Goal: Transaction & Acquisition: Purchase product/service

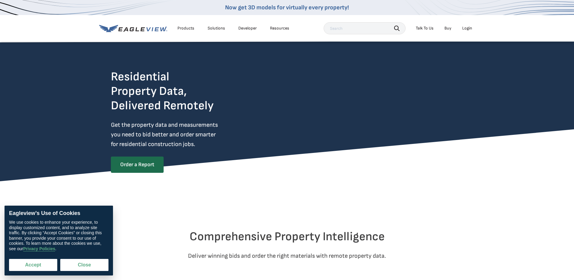
click at [33, 264] on button "Accept" at bounding box center [33, 265] width 48 height 12
checkbox input "true"
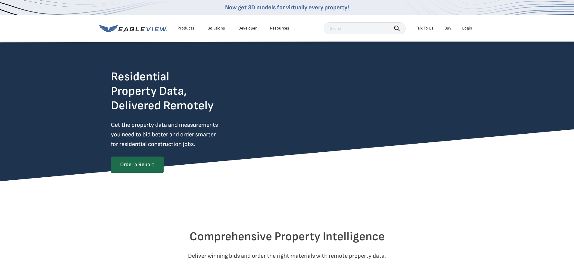
click at [67, 148] on div "Residential Property Data, Delivered Remotely Get the property data and measure…" at bounding box center [287, 117] width 574 height 127
click at [136, 168] on link "Order a Report" at bounding box center [137, 165] width 52 height 16
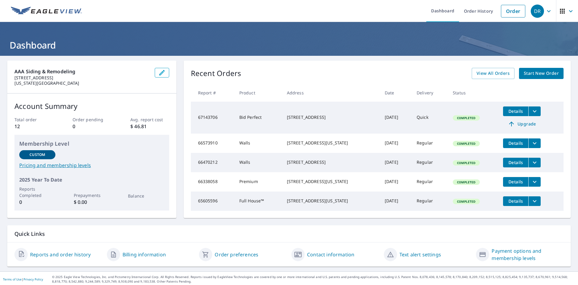
click at [549, 73] on span "Start New Order" at bounding box center [541, 74] width 35 height 8
click at [525, 73] on span "Start New Order" at bounding box center [541, 74] width 35 height 8
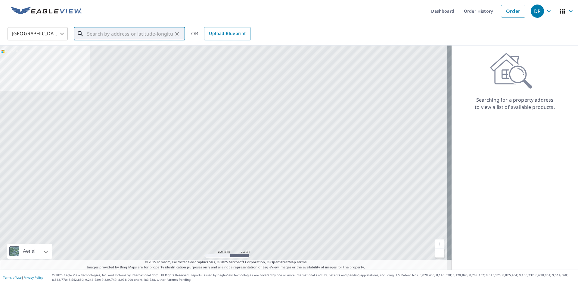
click at [98, 34] on input "text" at bounding box center [130, 33] width 86 height 17
paste input "[STREET_ADDRESS]"
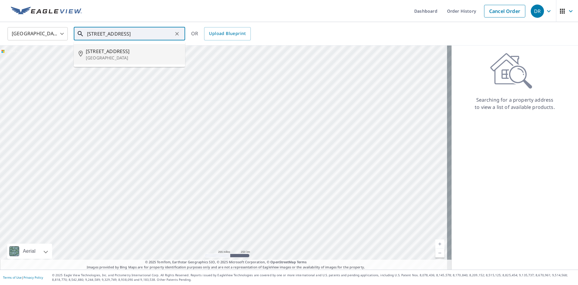
click at [130, 53] on span "[STREET_ADDRESS]" at bounding box center [133, 51] width 95 height 7
type input "[STREET_ADDRESS][PERSON_NAME]"
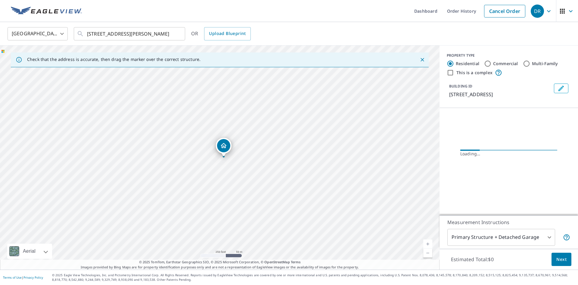
scroll to position [0, 0]
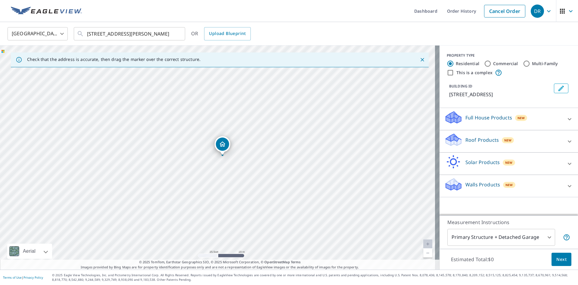
drag, startPoint x: 203, startPoint y: 172, endPoint x: 230, endPoint y: 170, distance: 27.2
click at [230, 170] on div "[STREET_ADDRESS][PERSON_NAME]" at bounding box center [220, 157] width 440 height 224
drag, startPoint x: 210, startPoint y: 165, endPoint x: 198, endPoint y: 166, distance: 12.4
click at [198, 166] on div "[STREET_ADDRESS][PERSON_NAME]" at bounding box center [220, 157] width 440 height 224
click at [542, 126] on div "Full House Products New" at bounding box center [503, 118] width 118 height 17
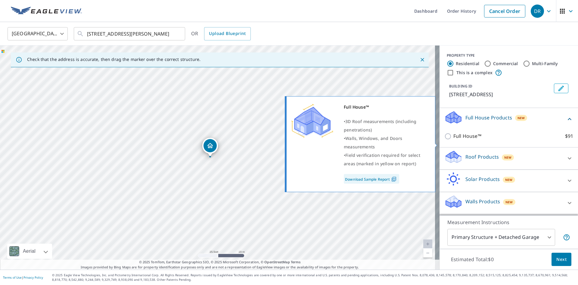
click at [444, 140] on input "Full House™ $91" at bounding box center [448, 135] width 9 height 7
checkbox input "true"
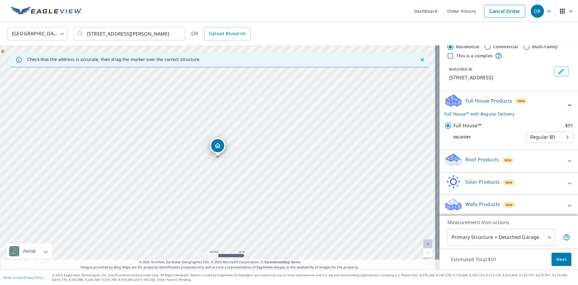
scroll to position [26, 0]
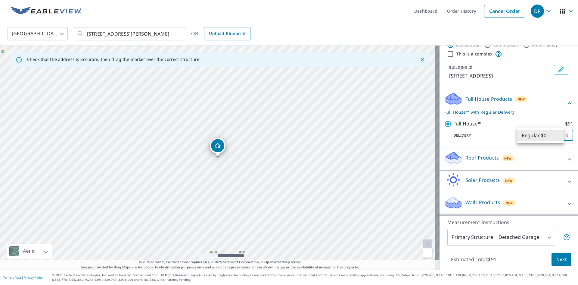
click at [539, 134] on body "DR DR Dashboard Order History Cancel Order DR United States [GEOGRAPHIC_DATA] ​…" at bounding box center [289, 142] width 578 height 285
click at [539, 134] on li "Regular $0" at bounding box center [540, 135] width 47 height 11
click at [497, 240] on body "DR DR Dashboard Order History Cancel Order DR United States [GEOGRAPHIC_DATA] ​…" at bounding box center [289, 142] width 578 height 285
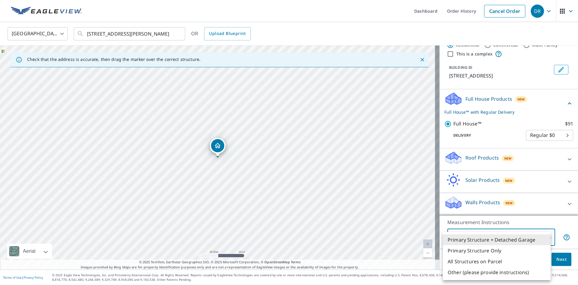
click at [497, 238] on li "Primary Structure + Detached Garage" at bounding box center [497, 239] width 108 height 11
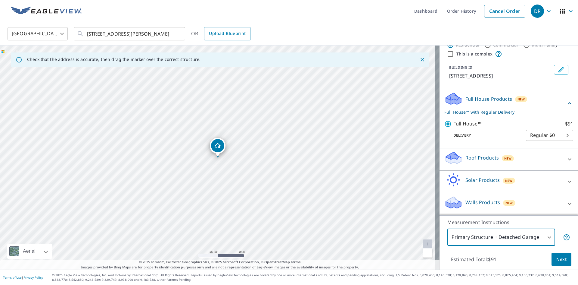
click at [497, 238] on body "DR DR Dashboard Order History Cancel Order DR United States [GEOGRAPHIC_DATA] ​…" at bounding box center [289, 142] width 578 height 285
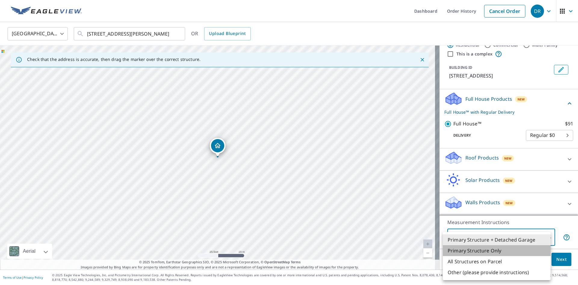
click at [498, 247] on li "Primary Structure Only" at bounding box center [497, 250] width 108 height 11
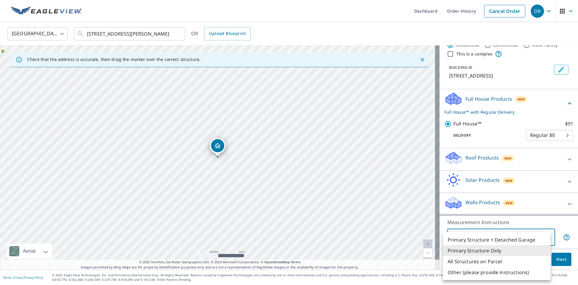
click at [496, 236] on body "DR DR Dashboard Order History Cancel Order DR United States [GEOGRAPHIC_DATA] ​…" at bounding box center [289, 142] width 578 height 285
click at [496, 239] on li "Primary Structure + Detached Garage" at bounding box center [497, 239] width 108 height 11
type input "1"
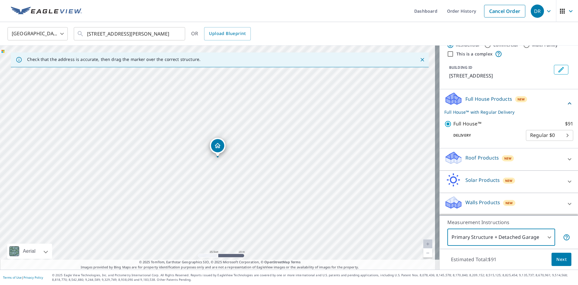
click at [561, 258] on span "Next" at bounding box center [561, 259] width 10 height 8
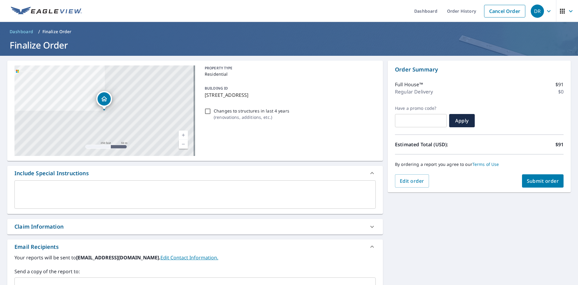
click at [264, 131] on div "PROPERTY TYPE Residential BUILDING ID [STREET_ADDRESS] Changes to structures in…" at bounding box center [288, 110] width 173 height 90
click at [536, 181] on span "Submit order" at bounding box center [543, 180] width 32 height 7
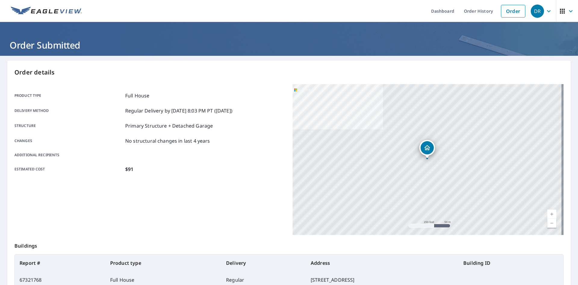
click at [254, 109] on div "Delivery method Regular Delivery by [DATE] 8:03 PM PT ([DATE])" at bounding box center [149, 110] width 271 height 7
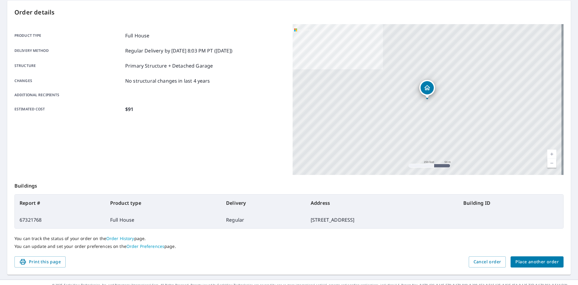
scroll to position [60, 0]
click at [254, 109] on div "Estimated cost $91" at bounding box center [149, 108] width 271 height 7
click at [488, 261] on span "Cancel order" at bounding box center [488, 261] width 28 height 8
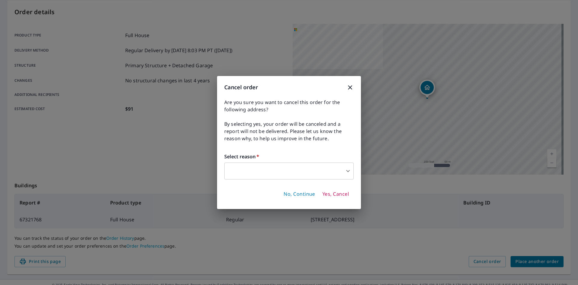
click at [273, 172] on body "DR DR Dashboard Order History Order DR Order Submitted Order details Product ty…" at bounding box center [289, 142] width 578 height 285
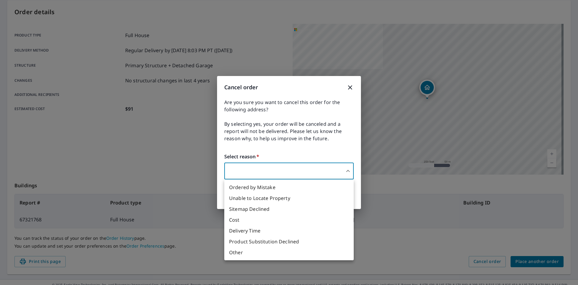
click at [264, 188] on li "Ordered by Mistake" at bounding box center [288, 187] width 129 height 11
type input "30"
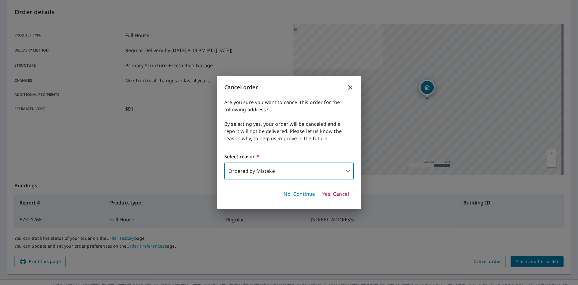
click at [326, 192] on span "Yes, Cancel" at bounding box center [335, 194] width 26 height 7
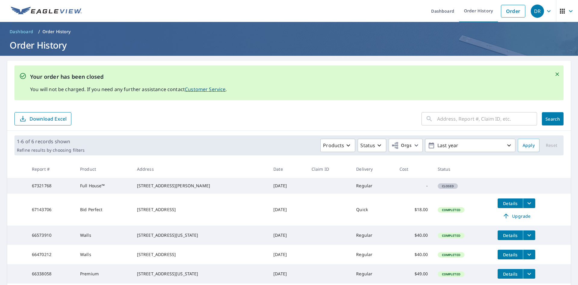
click at [317, 185] on td at bounding box center [329, 186] width 45 height 16
click at [507, 12] on link "Order" at bounding box center [513, 11] width 24 height 13
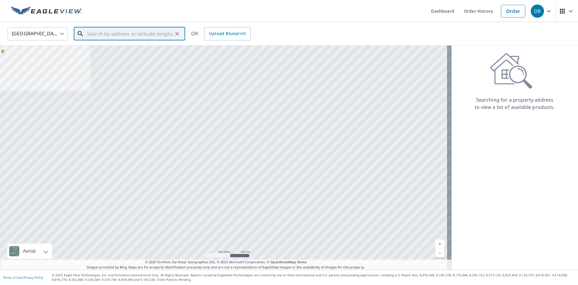
click at [110, 31] on input "text" at bounding box center [130, 33] width 86 height 17
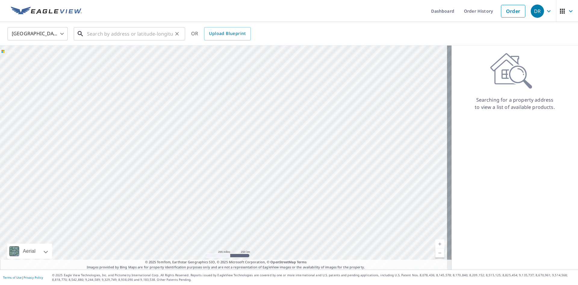
click at [110, 31] on input "text" at bounding box center [130, 33] width 86 height 17
paste input "[STREET_ADDRESS]"
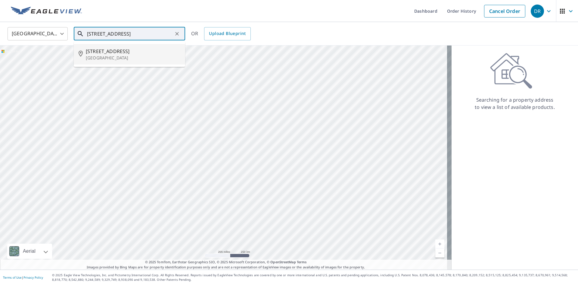
click at [123, 53] on span "[STREET_ADDRESS]" at bounding box center [133, 51] width 95 height 7
type input "[STREET_ADDRESS][PERSON_NAME]"
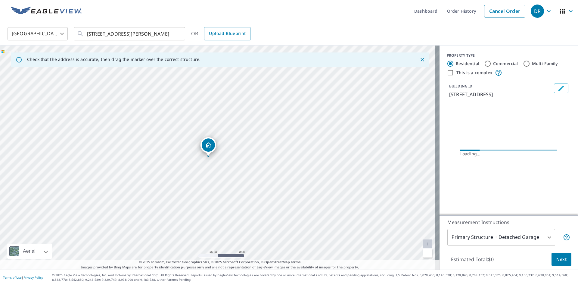
drag, startPoint x: 222, startPoint y: 162, endPoint x: 224, endPoint y: 160, distance: 3.2
click at [224, 160] on div "[STREET_ADDRESS][PERSON_NAME]" at bounding box center [220, 157] width 440 height 224
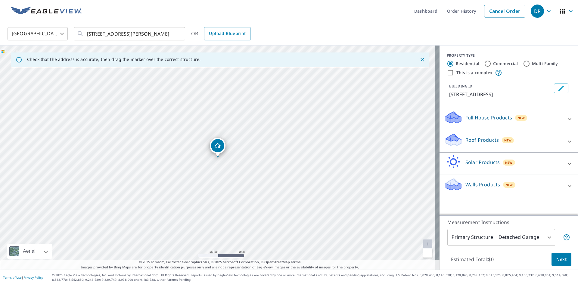
click at [504, 150] on div "Roof Products New" at bounding box center [503, 140] width 118 height 17
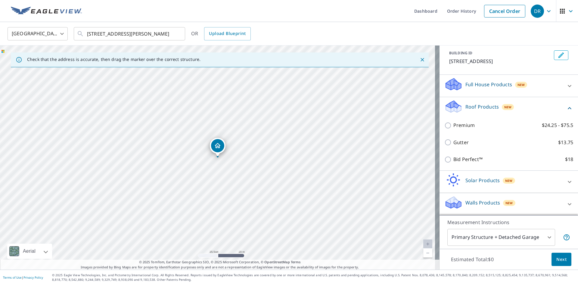
scroll to position [40, 0]
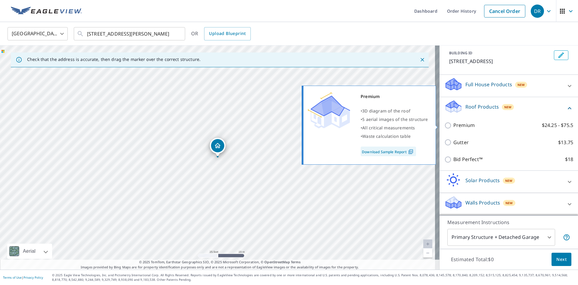
click at [459, 126] on p "Premium" at bounding box center [463, 125] width 21 height 8
click at [453, 126] on input "Premium $24.25 - $75.5" at bounding box center [448, 125] width 9 height 7
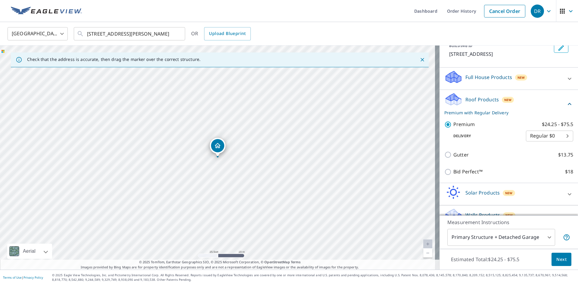
click at [530, 140] on body "DR DR Dashboard Order History Cancel Order DR United States [GEOGRAPHIC_DATA] ​…" at bounding box center [289, 142] width 578 height 285
click at [531, 140] on li "Regular $0" at bounding box center [540, 143] width 47 height 11
click at [534, 142] on body "DR DR Dashboard Order History Cancel Order DR United States [GEOGRAPHIC_DATA] ​…" at bounding box center [289, 142] width 578 height 285
click at [534, 142] on li "Regular $0" at bounding box center [540, 143] width 47 height 11
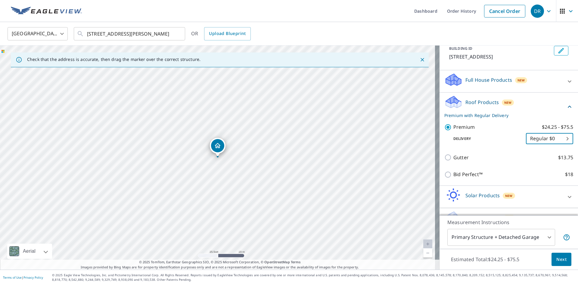
scroll to position [60, 0]
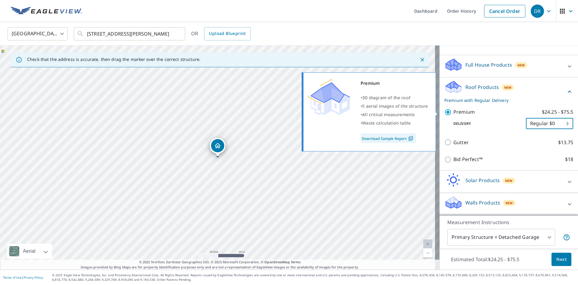
click at [475, 114] on label "Premium $24.25 - $75.5" at bounding box center [513, 112] width 120 height 8
click at [453, 114] on input "Premium $24.25 - $75.5" at bounding box center [448, 111] width 9 height 7
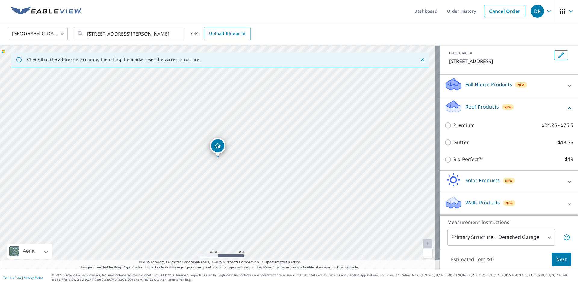
scroll to position [40, 0]
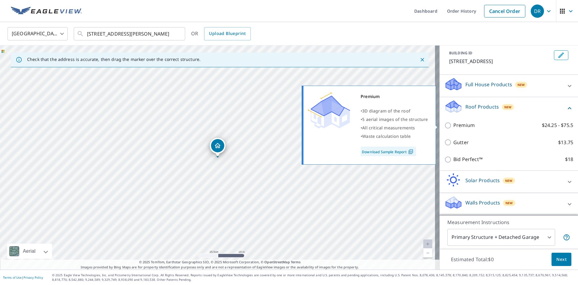
click at [471, 124] on label "Premium $24.25 - $75.5" at bounding box center [513, 125] width 120 height 8
click at [453, 124] on input "Premium $24.25 - $75.5" at bounding box center [448, 125] width 9 height 7
checkbox input "true"
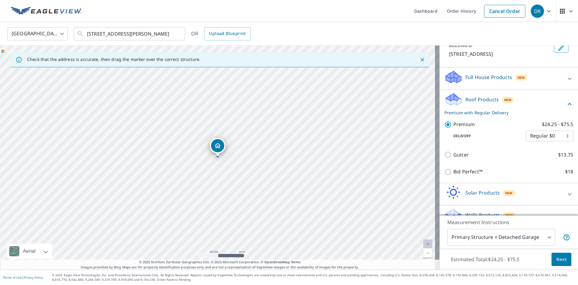
scroll to position [60, 0]
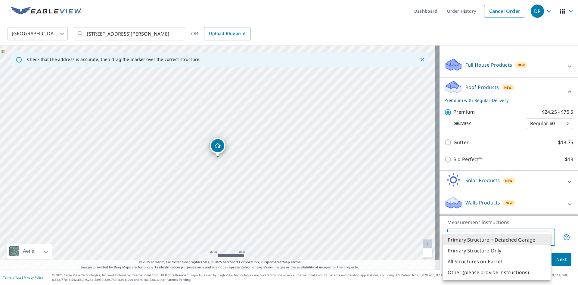
click at [496, 233] on body "DR DR Dashboard Order History Cancel Order DR United States [GEOGRAPHIC_DATA] ​…" at bounding box center [289, 142] width 578 height 285
click at [493, 238] on li "Primary Structure + Detached Garage" at bounding box center [497, 239] width 108 height 11
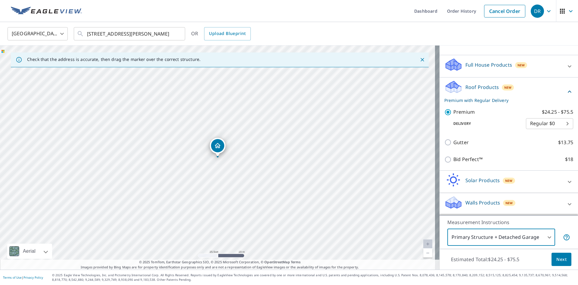
click at [558, 260] on span "Next" at bounding box center [561, 259] width 10 height 8
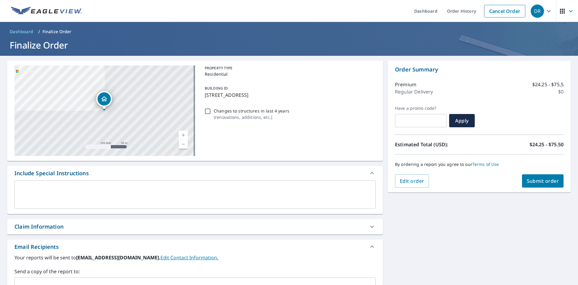
click at [274, 145] on div "PROPERTY TYPE Residential BUILDING ID [STREET_ADDRESS] Changes to structures in…" at bounding box center [288, 110] width 173 height 90
click at [527, 178] on span "Submit order" at bounding box center [543, 180] width 32 height 7
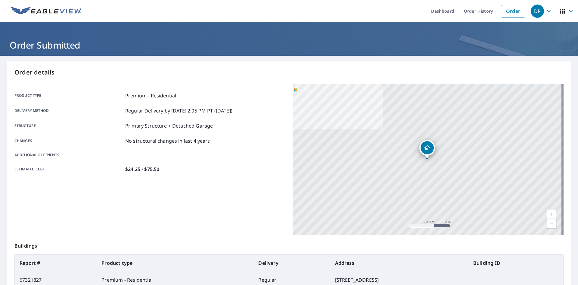
click at [242, 86] on div "Product type Premium - Residential Delivery method Regular Delivery by [DATE] 2…" at bounding box center [149, 132] width 271 height 96
click at [136, 73] on p "Order details" at bounding box center [288, 72] width 549 height 9
click at [246, 81] on div "Order details Product type Premium - Residential Delivery method Regular Delive…" at bounding box center [289, 198] width 564 height 274
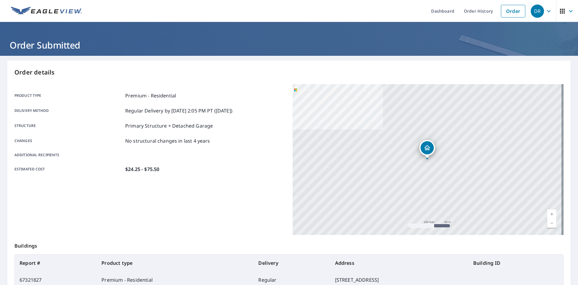
click at [263, 88] on div "Product type Premium - Residential Delivery method Regular Delivery by [DATE] 2…" at bounding box center [149, 132] width 271 height 96
click at [264, 84] on div "Order details Product type Premium - Residential Delivery method Regular Delive…" at bounding box center [289, 198] width 564 height 274
click at [265, 72] on p "Order details" at bounding box center [288, 72] width 549 height 9
click at [260, 72] on p "Order details" at bounding box center [288, 72] width 549 height 9
click at [532, 14] on div "DR" at bounding box center [537, 11] width 13 height 13
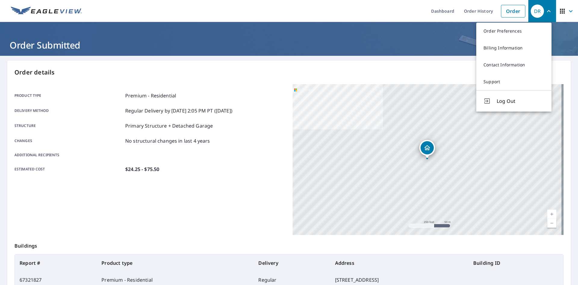
click at [268, 12] on ul "Dashboard Order History Order" at bounding box center [307, 11] width 443 height 22
